Goal: Task Accomplishment & Management: Manage account settings

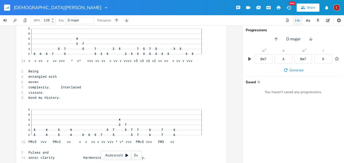
scroll to position [3261, 0]
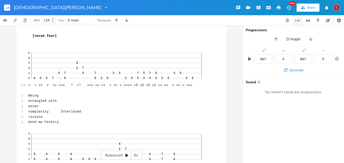
click at [137, 153] on div "3x" at bounding box center [135, 154] width 9 height 9
click at [137, 153] on div "4x" at bounding box center [135, 154] width 9 height 9
click at [127, 155] on icon at bounding box center [127, 155] width 3 height 3
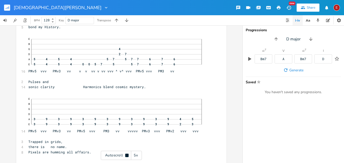
click at [127, 155] on icon at bounding box center [126, 154] width 3 height 3
click at [127, 152] on div "Autoscroll 5x" at bounding box center [121, 154] width 41 height 9
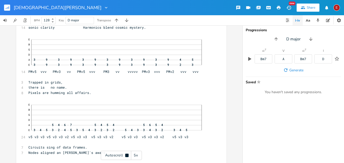
click at [127, 152] on div "Autoscroll 5x" at bounding box center [121, 154] width 41 height 9
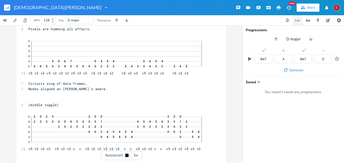
click at [127, 152] on div "Autoscroll 5x" at bounding box center [121, 154] width 41 height 9
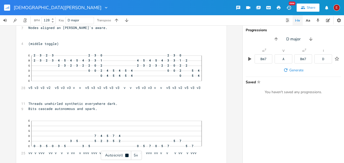
click at [127, 152] on div "Autoscroll 5x" at bounding box center [121, 154] width 41 height 9
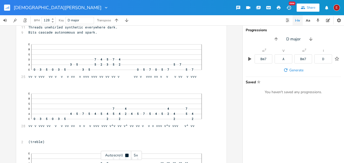
click at [127, 152] on div "Autoscroll 5x" at bounding box center [121, 154] width 41 height 9
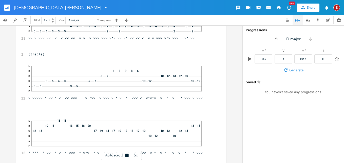
scroll to position [3705, 0]
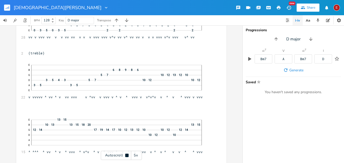
click at [127, 152] on div "Autoscroll 5x" at bounding box center [121, 154] width 41 height 9
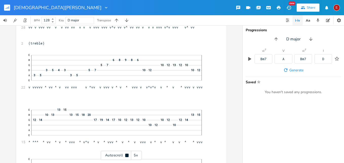
click at [127, 152] on div "Autoscroll 5x" at bounding box center [121, 154] width 41 height 9
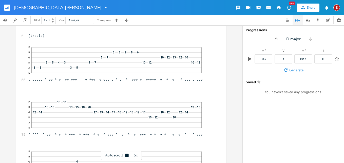
click at [127, 152] on div "Autoscroll 5x" at bounding box center [121, 154] width 41 height 9
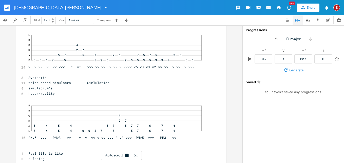
click at [127, 152] on div "Autoscroll 5x" at bounding box center [121, 154] width 41 height 9
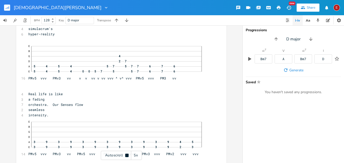
click at [127, 152] on div "Autoscroll 5x" at bounding box center [121, 154] width 41 height 9
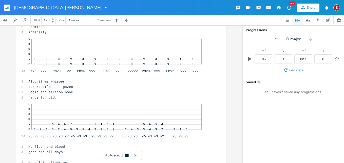
click at [127, 152] on div "Autoscroll 5x" at bounding box center [121, 154] width 41 height 9
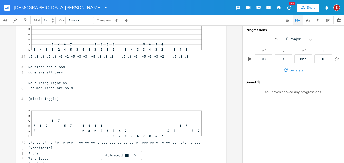
scroll to position [4060, 0]
click at [127, 152] on div "Autoscroll 5x" at bounding box center [121, 154] width 41 height 9
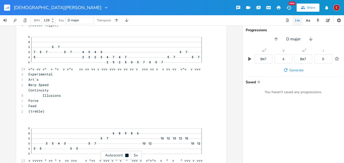
click at [127, 152] on div "Autoscroll 5x" at bounding box center [121, 154] width 41 height 9
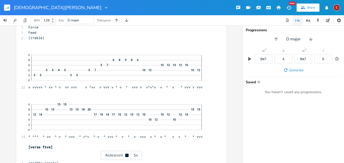
click at [127, 152] on div "Autoscroll 5x" at bounding box center [121, 154] width 41 height 9
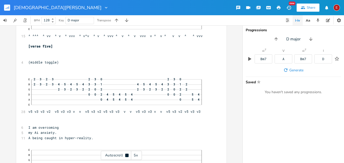
click at [127, 152] on div "Autoscroll 5x" at bounding box center [121, 154] width 41 height 9
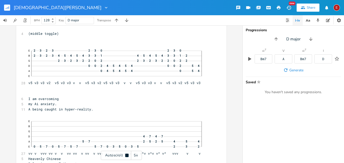
click at [127, 152] on div "Autoscroll 5x" at bounding box center [121, 154] width 41 height 9
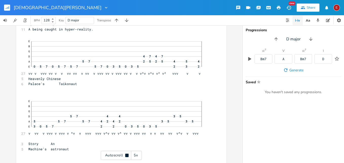
click at [127, 152] on div "Autoscroll 5x" at bounding box center [121, 154] width 41 height 9
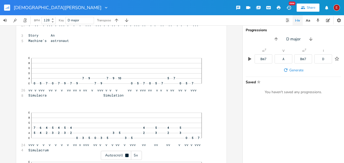
click at [127, 152] on div "Autoscroll 5x" at bounding box center [121, 154] width 41 height 9
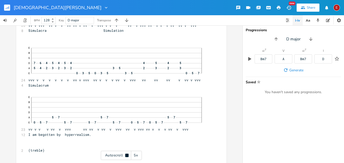
click at [127, 152] on div "Autoscroll 5x" at bounding box center [121, 154] width 41 height 9
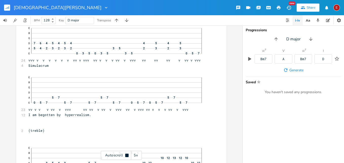
scroll to position [4609, 0]
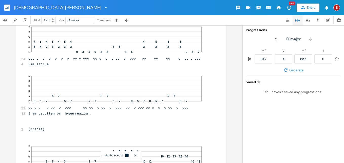
click at [127, 152] on div "Autoscroll 5x" at bounding box center [121, 154] width 41 height 9
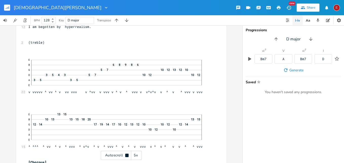
click at [127, 152] on div "Autoscroll 5x" at bounding box center [121, 154] width 41 height 9
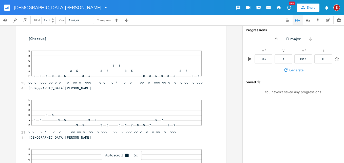
click at [127, 152] on div "Autoscroll 5x" at bounding box center [121, 154] width 41 height 9
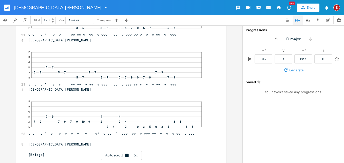
scroll to position [4918, 0]
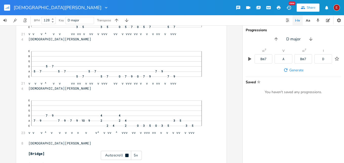
click at [127, 152] on div "Autoscroll 5x" at bounding box center [121, 154] width 41 height 9
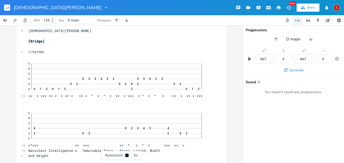
click at [127, 152] on div "Autoscroll 5x" at bounding box center [121, 154] width 41 height 9
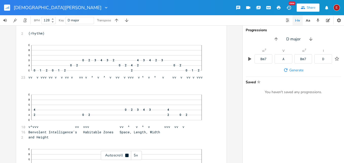
click at [127, 152] on div "Autoscroll 5x" at bounding box center [121, 154] width 41 height 9
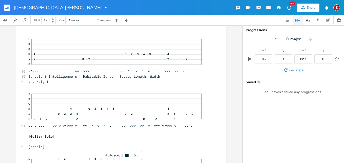
click at [127, 152] on div "Autoscroll 5x" at bounding box center [121, 154] width 41 height 9
click at [125, 154] on icon at bounding box center [127, 155] width 4 height 4
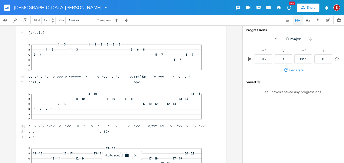
click at [125, 154] on icon at bounding box center [127, 155] width 4 height 4
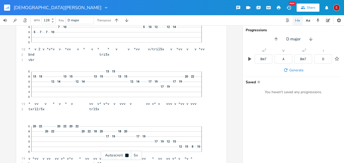
click at [125, 154] on icon at bounding box center [127, 155] width 4 height 4
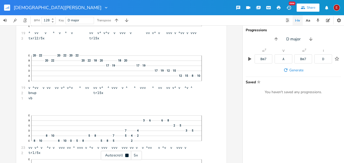
click at [125, 154] on icon at bounding box center [127, 155] width 4 height 4
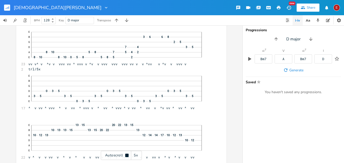
click at [125, 154] on icon at bounding box center [127, 155] width 4 height 4
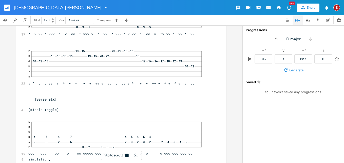
click at [125, 154] on icon at bounding box center [127, 155] width 4 height 4
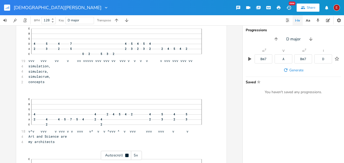
click at [125, 154] on icon at bounding box center [127, 155] width 4 height 4
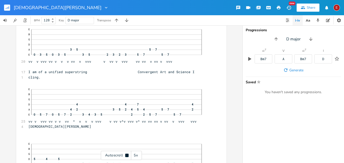
click at [125, 154] on icon at bounding box center [127, 155] width 4 height 4
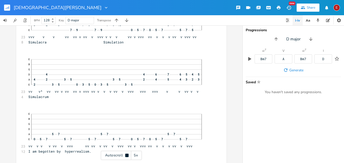
scroll to position [5885, 0]
click at [125, 154] on icon at bounding box center [127, 155] width 4 height 4
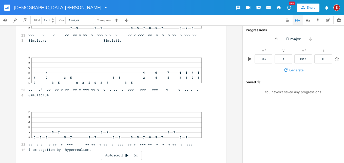
click at [125, 154] on icon at bounding box center [127, 155] width 4 height 4
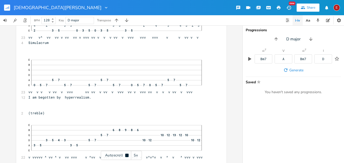
click at [125, 154] on icon at bounding box center [127, 155] width 4 height 4
click at [128, 155] on icon at bounding box center [127, 155] width 4 height 4
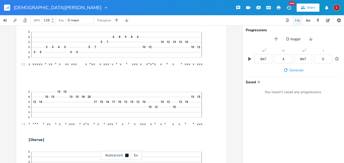
click at [128, 155] on icon at bounding box center [126, 154] width 3 height 3
click at [128, 155] on icon at bounding box center [127, 155] width 4 height 4
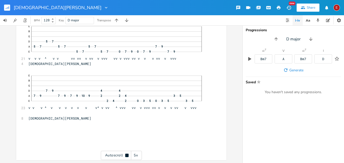
scroll to position [6254, 0]
click at [336, 8] on div "E" at bounding box center [336, 7] width 7 height 7
click at [314, 41] on li "Sign Out" at bounding box center [322, 43] width 41 height 9
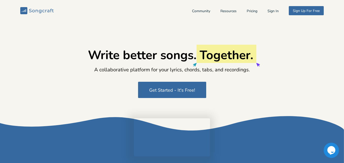
type input "[EMAIL_ADDRESS][DOMAIN_NAME]"
